Goal: Task Accomplishment & Management: Use online tool/utility

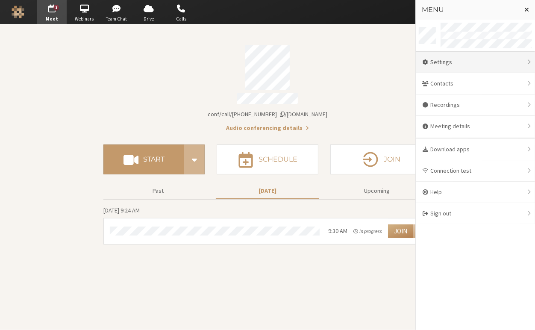
click at [459, 64] on div "Settings" at bounding box center [475, 62] width 119 height 21
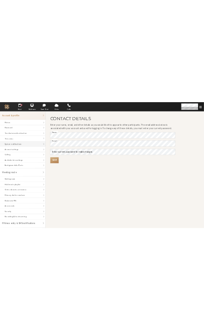
scroll to position [55, 0]
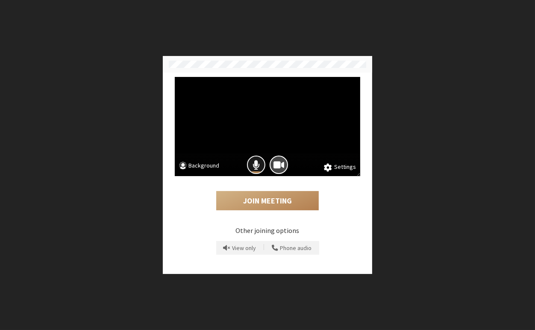
click at [260, 162] on button "Mic is on" at bounding box center [256, 165] width 18 height 18
click at [279, 162] on span "Camera is on" at bounding box center [279, 165] width 11 height 12
click at [282, 163] on span "Camera is off" at bounding box center [279, 165] width 12 height 12
click at [277, 166] on span "Camera is on" at bounding box center [279, 165] width 11 height 12
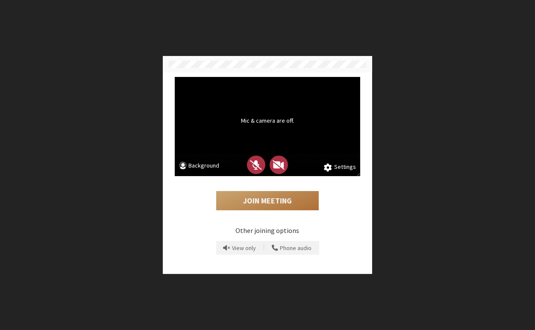
click at [266, 203] on button "Join Meeting" at bounding box center [267, 201] width 103 height 20
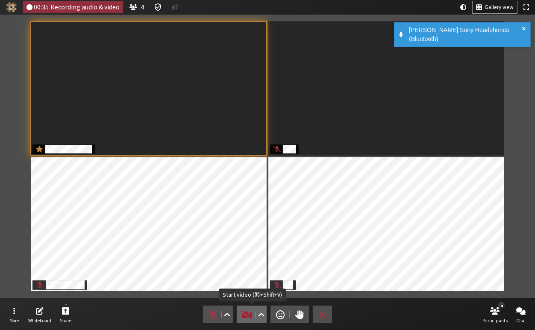
click at [244, 312] on span "Start video (⌘+Shift+V)" at bounding box center [247, 315] width 12 height 12
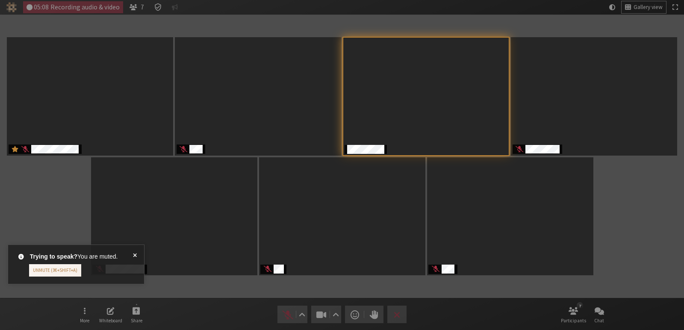
click at [134, 253] on span at bounding box center [135, 264] width 4 height 24
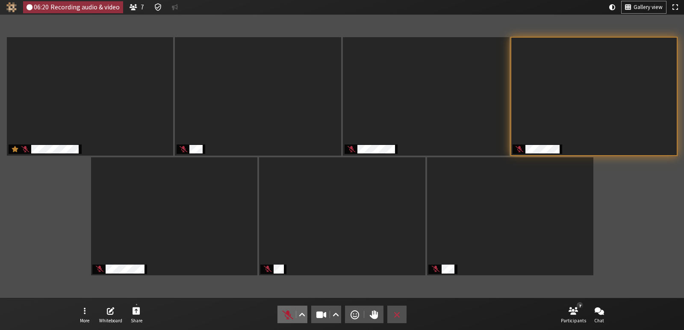
click at [291, 314] on span "Unmute (⌘+Shift+A)" at bounding box center [288, 315] width 12 height 12
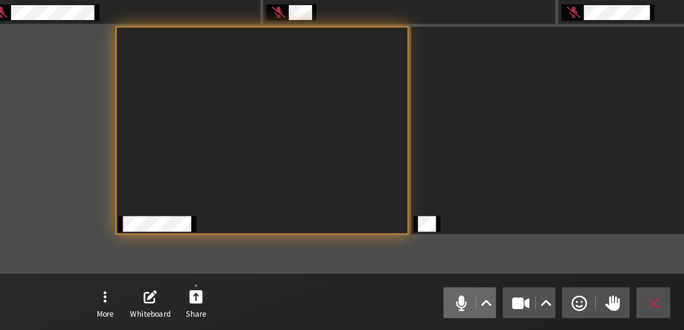
click at [287, 313] on span "Mute (⌘+Shift+A)" at bounding box center [288, 315] width 12 height 12
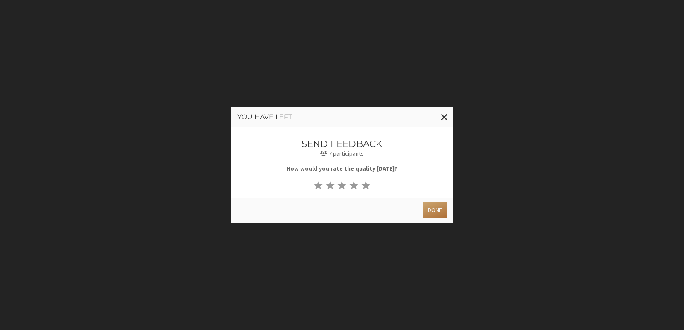
click at [437, 212] on button "Done" at bounding box center [435, 210] width 24 height 16
